Goal: Check status: Check status

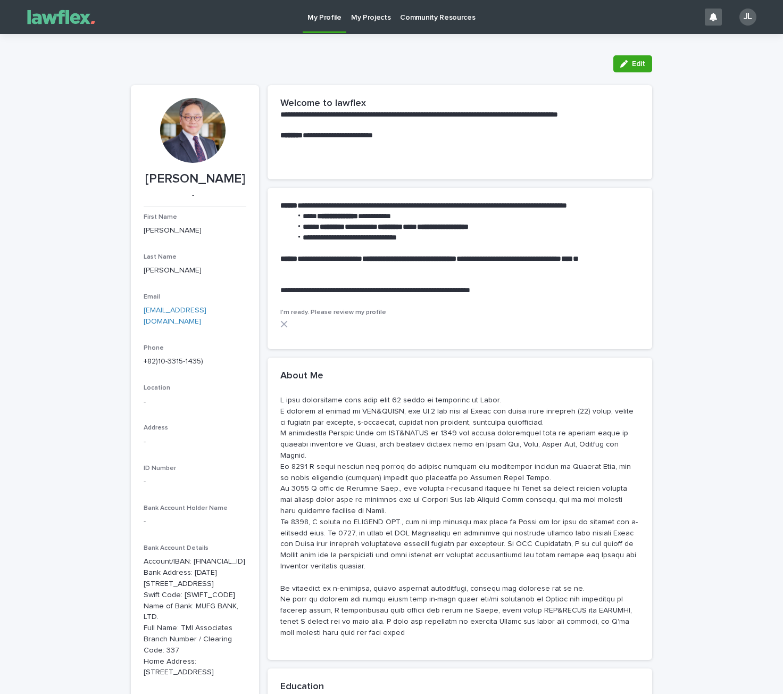
click at [365, 17] on p "My Projects" at bounding box center [371, 11] width 40 height 22
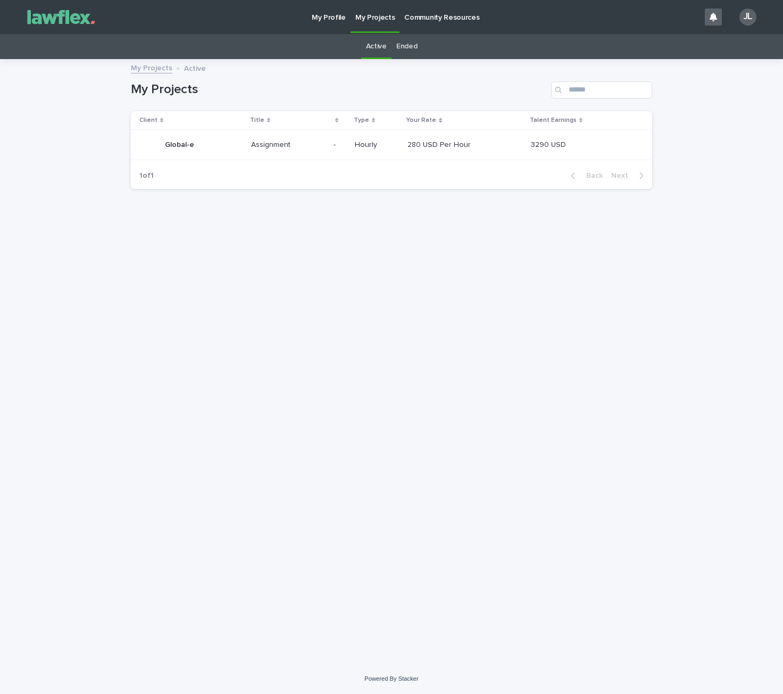
click at [189, 145] on p "Global-e" at bounding box center [180, 143] width 31 height 11
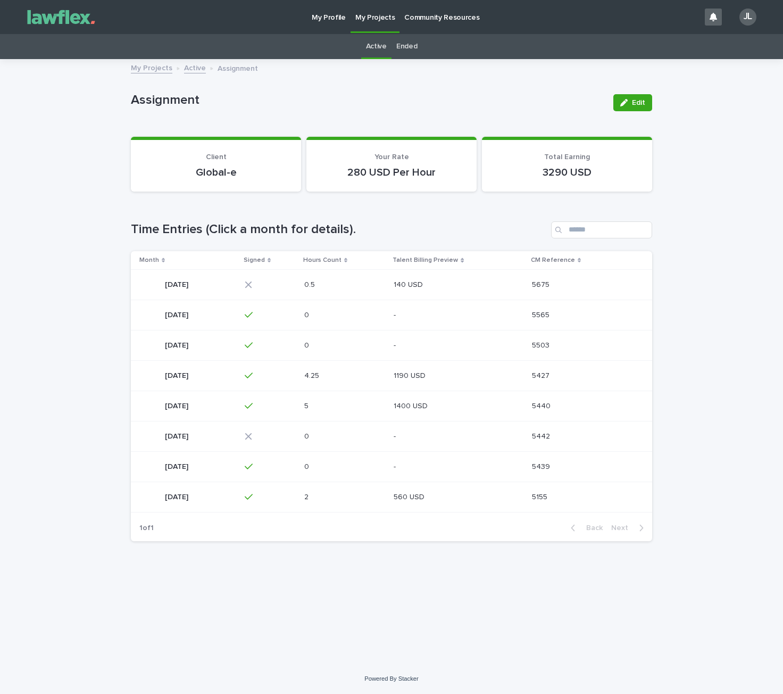
click at [181, 312] on p "[DATE]" at bounding box center [178, 314] width 26 height 11
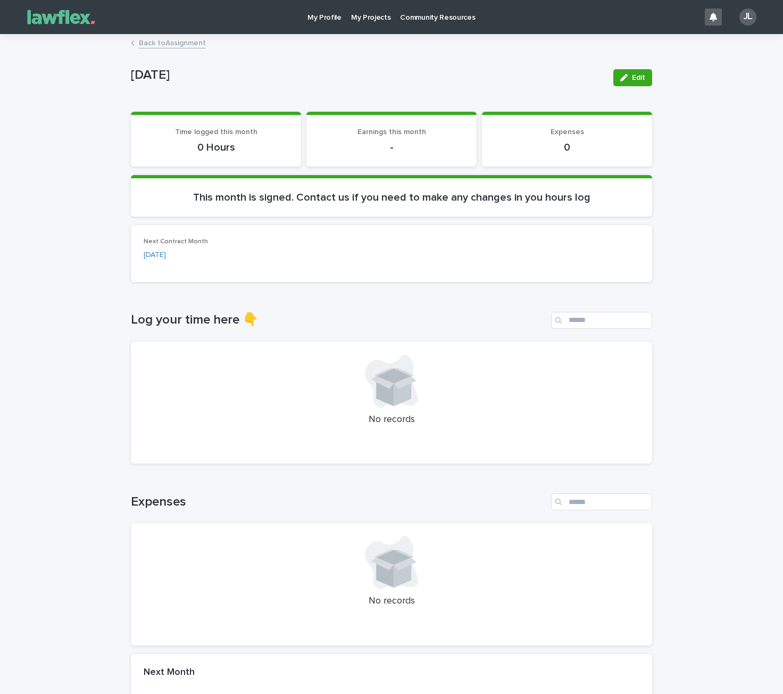
click at [156, 40] on link "Back to Assignment" at bounding box center [172, 42] width 67 height 12
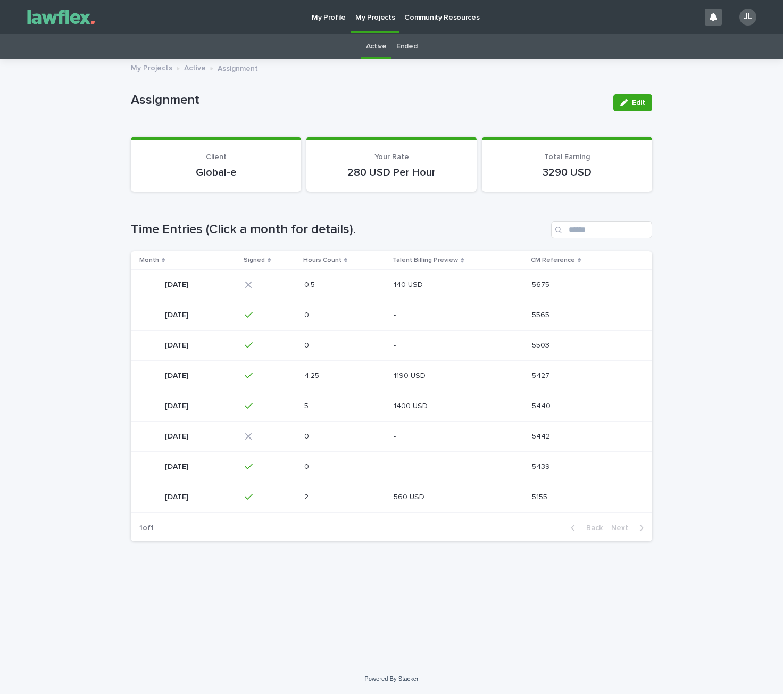
click at [190, 380] on p "[DATE]" at bounding box center [178, 374] width 26 height 11
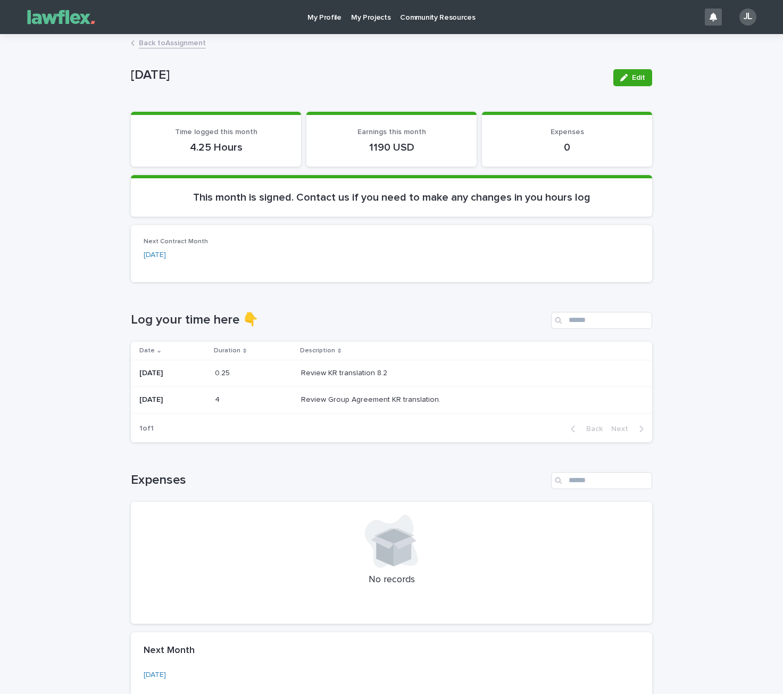
click at [180, 41] on link "Back to Assignment" at bounding box center [172, 42] width 67 height 12
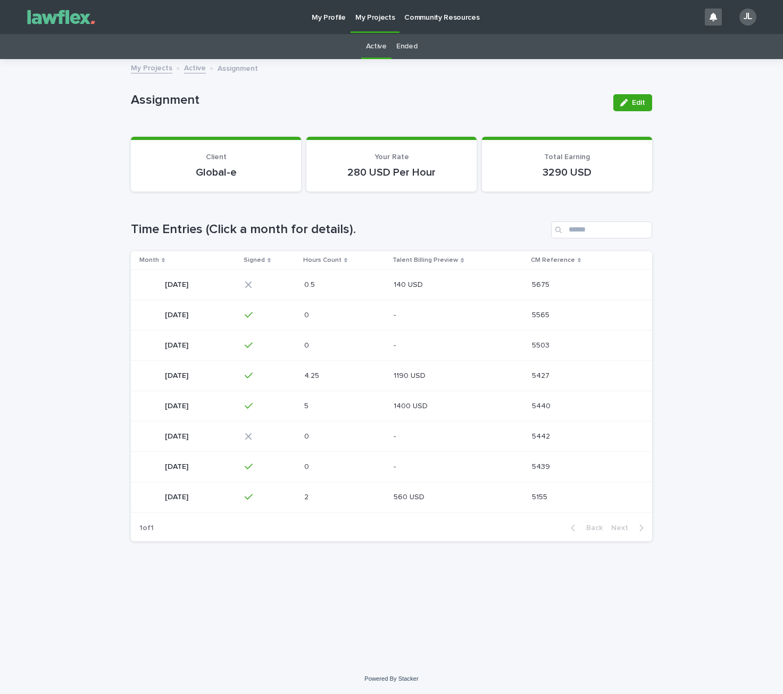
click at [178, 288] on p "[DATE]" at bounding box center [178, 283] width 26 height 11
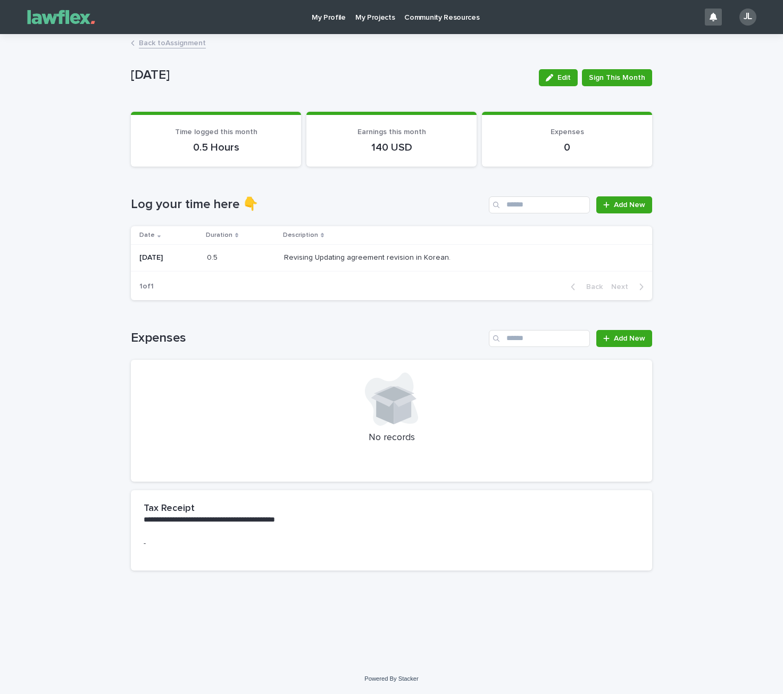
click at [170, 43] on link "Back to Assignment" at bounding box center [172, 42] width 67 height 12
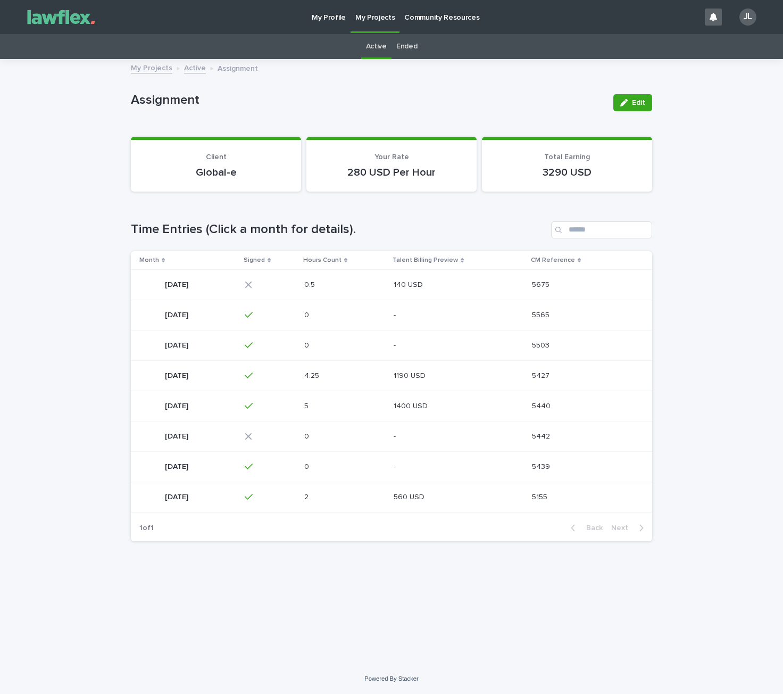
click at [197, 385] on div "[DATE] [DATE]" at bounding box center [187, 375] width 97 height 21
